Goal: Task Accomplishment & Management: Use online tool/utility

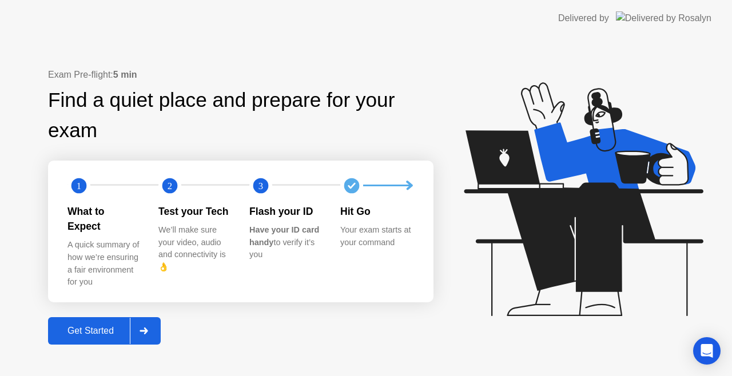
click at [150, 330] on div at bounding box center [143, 331] width 27 height 26
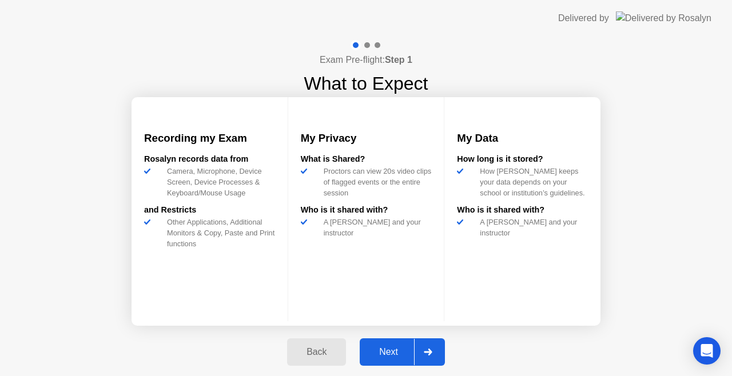
click at [426, 350] on icon at bounding box center [428, 352] width 9 height 7
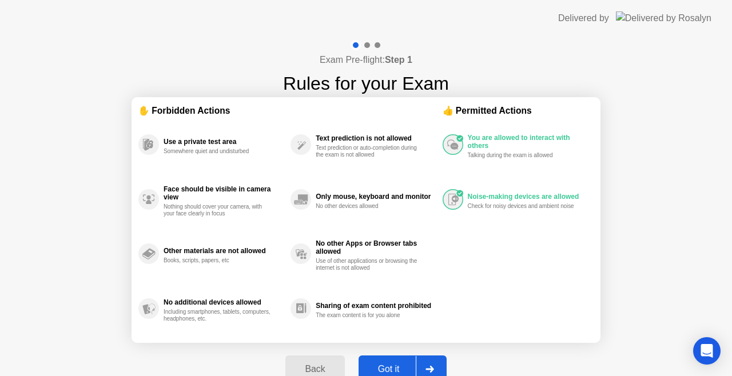
click at [436, 363] on div at bounding box center [429, 369] width 27 height 26
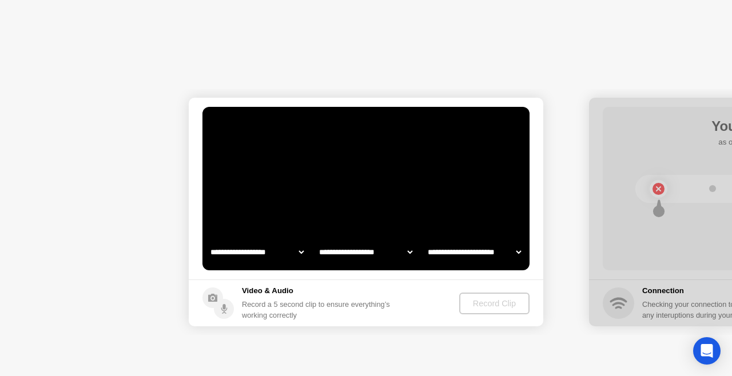
select select "**********"
select select "*******"
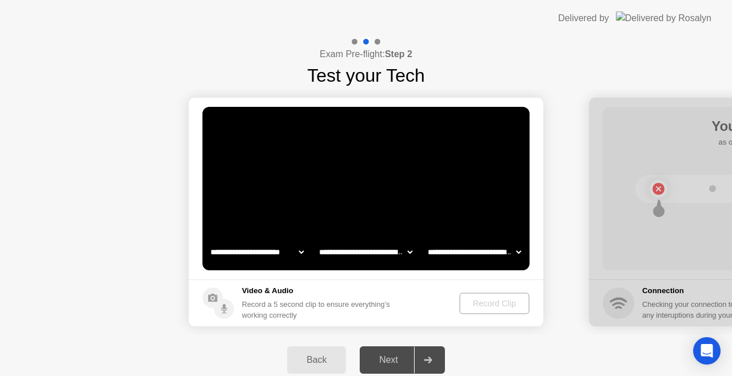
click at [319, 355] on div "Back" at bounding box center [317, 360] width 52 height 10
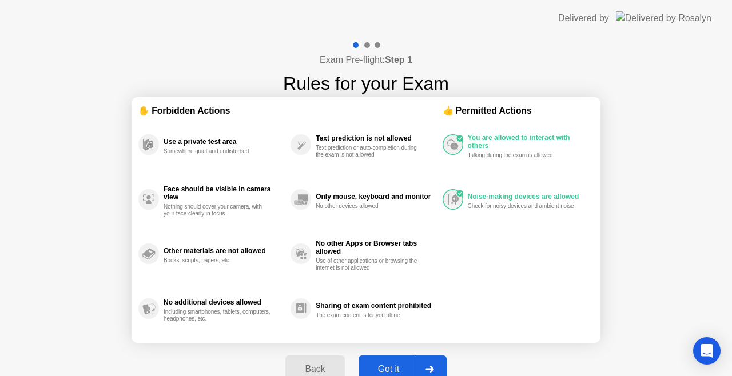
click at [432, 358] on div at bounding box center [429, 369] width 27 height 26
select select "**********"
select select "*******"
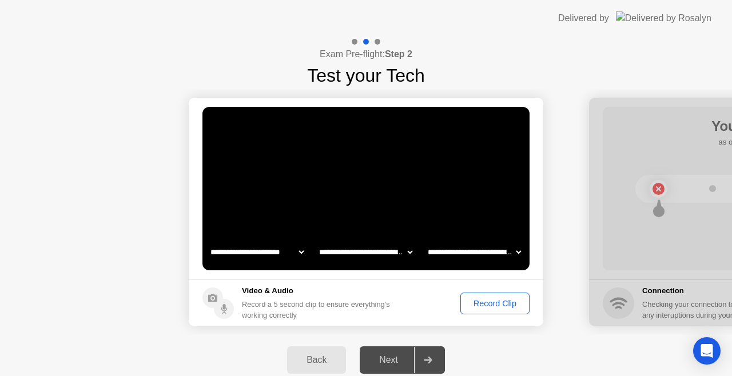
click at [495, 307] on div "Record Clip" at bounding box center [495, 303] width 61 height 9
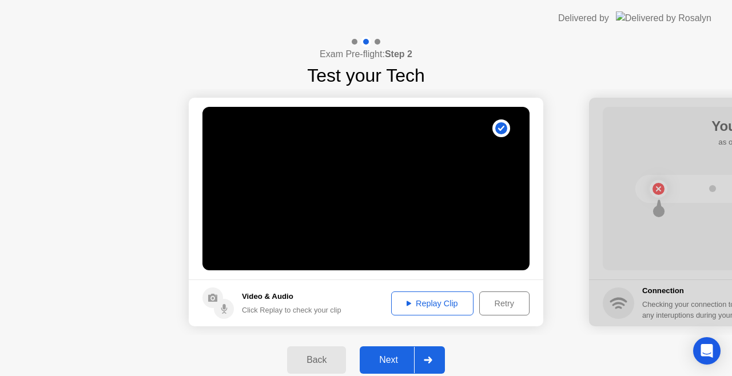
click at [435, 301] on div "Replay Clip" at bounding box center [432, 303] width 74 height 9
click at [427, 363] on icon at bounding box center [428, 360] width 9 height 7
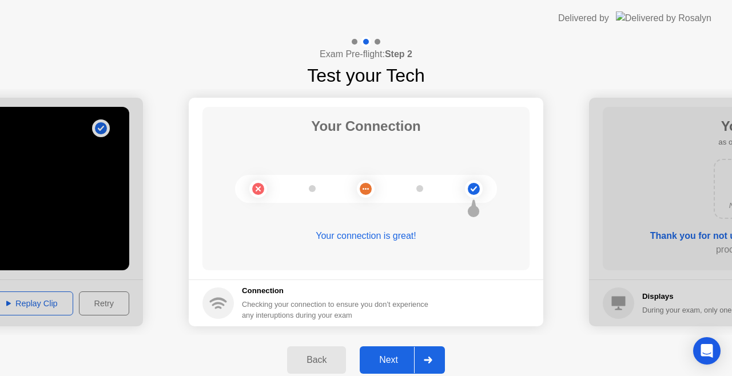
click at [427, 363] on icon at bounding box center [428, 360] width 9 height 7
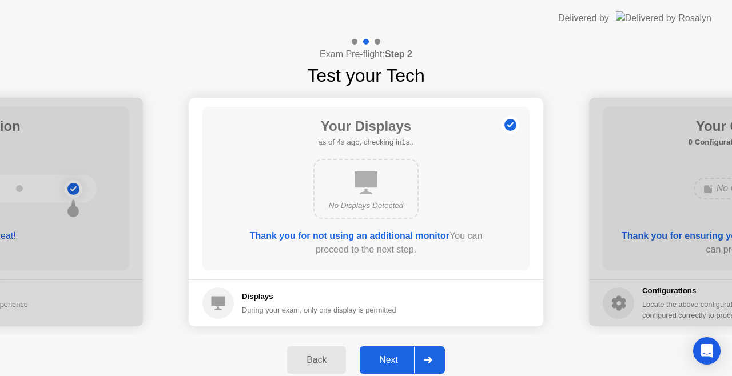
click at [324, 357] on div "Back" at bounding box center [317, 360] width 52 height 10
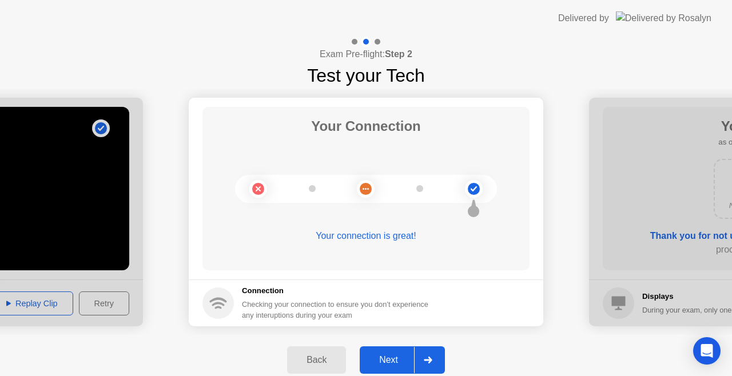
click at [324, 357] on div "Back" at bounding box center [317, 360] width 52 height 10
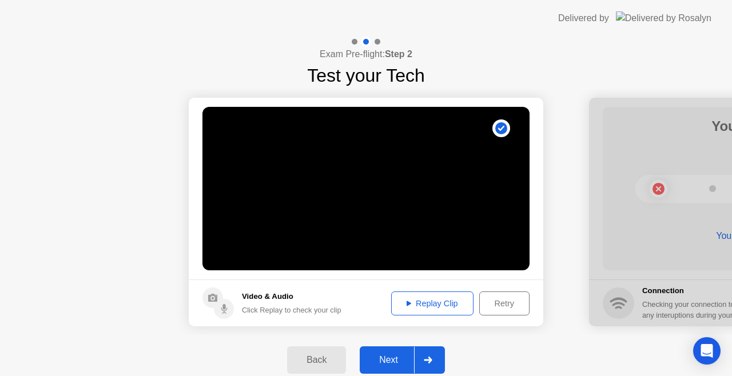
click at [507, 303] on div "Retry" at bounding box center [504, 303] width 42 height 9
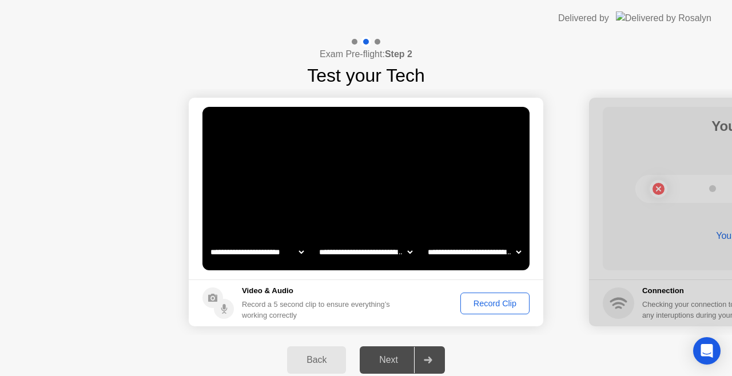
click at [507, 303] on div "Record Clip" at bounding box center [495, 303] width 61 height 9
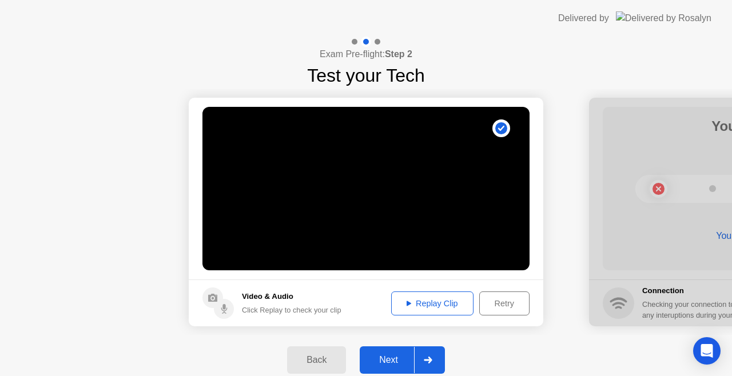
click at [435, 300] on div "Replay Clip" at bounding box center [432, 303] width 74 height 9
click at [435, 362] on div at bounding box center [427, 360] width 27 height 26
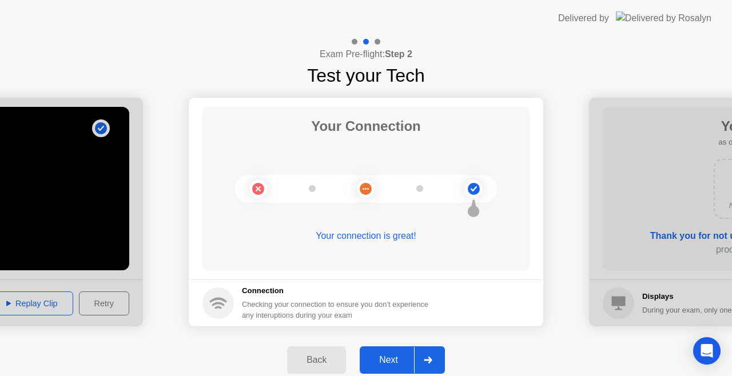
click at [431, 350] on div at bounding box center [427, 360] width 27 height 26
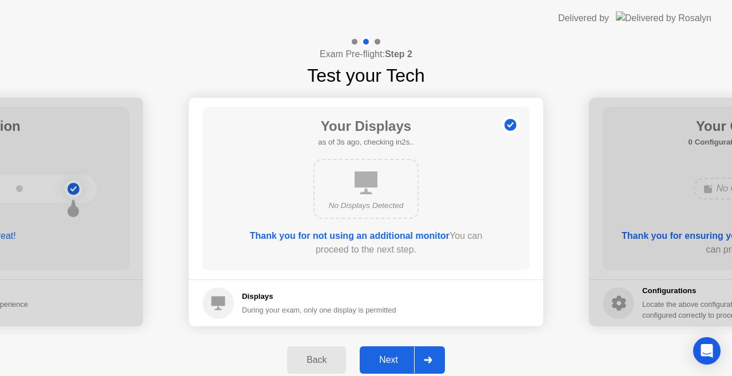
click at [431, 350] on div at bounding box center [427, 360] width 27 height 26
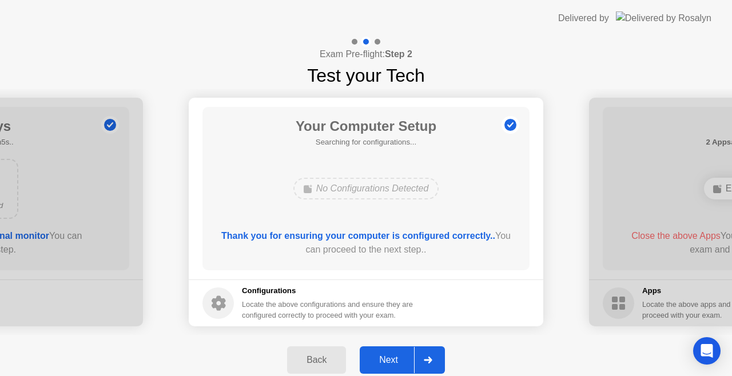
click at [431, 350] on div at bounding box center [427, 360] width 27 height 26
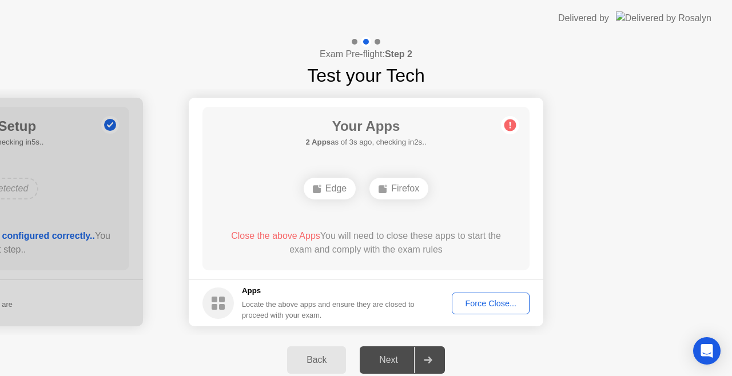
click at [427, 225] on div "Your Apps 2 Apps as of 3s ago, checking in2s.. Edge Firefox Close the above App…" at bounding box center [366, 189] width 327 height 164
click at [428, 361] on icon at bounding box center [428, 360] width 8 height 7
